Goal: Use online tool/utility

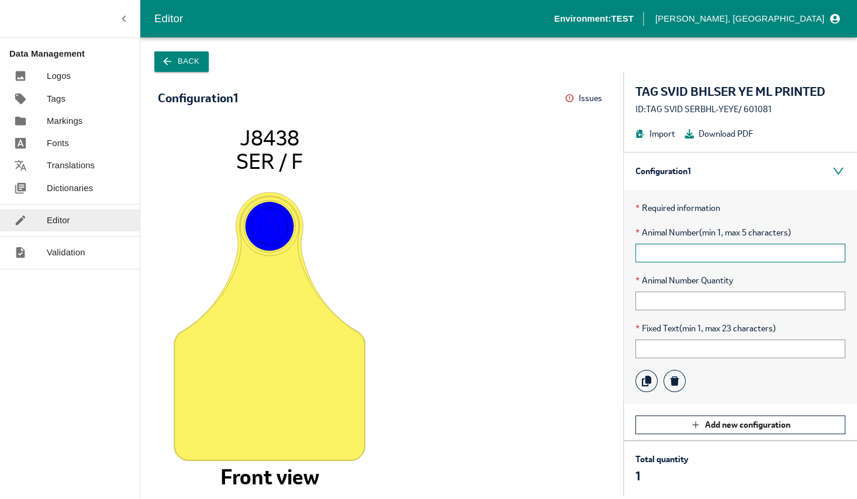
click at [685, 258] on input "text" at bounding box center [740, 253] width 210 height 19
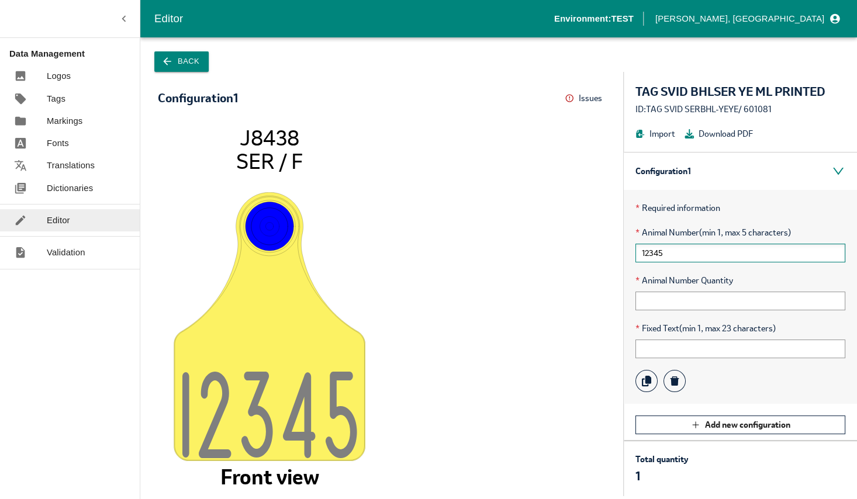
type input "12345"
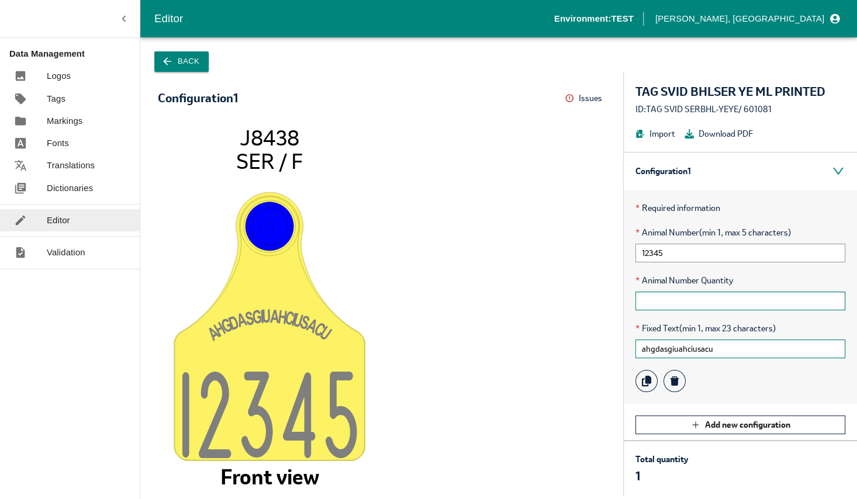
type input "ahgdasgiuahciusacu"
click at [658, 301] on input "text" at bounding box center [740, 301] width 210 height 19
type input "1"
click at [552, 295] on icon "AHGDASGIUAHCIUSAC U 1234 5 J8438 SER / F Front view" at bounding box center [381, 304] width 424 height 359
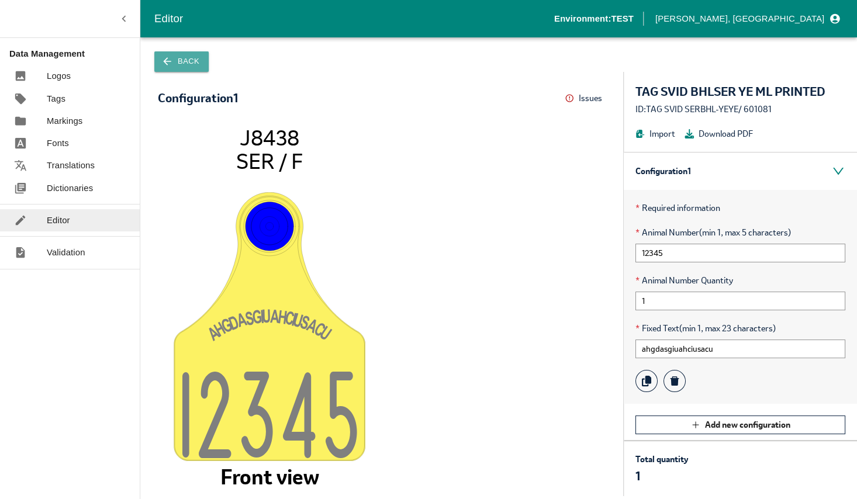
click at [192, 59] on button "Back" at bounding box center [181, 61] width 54 height 20
